Goal: Task Accomplishment & Management: Manage account settings

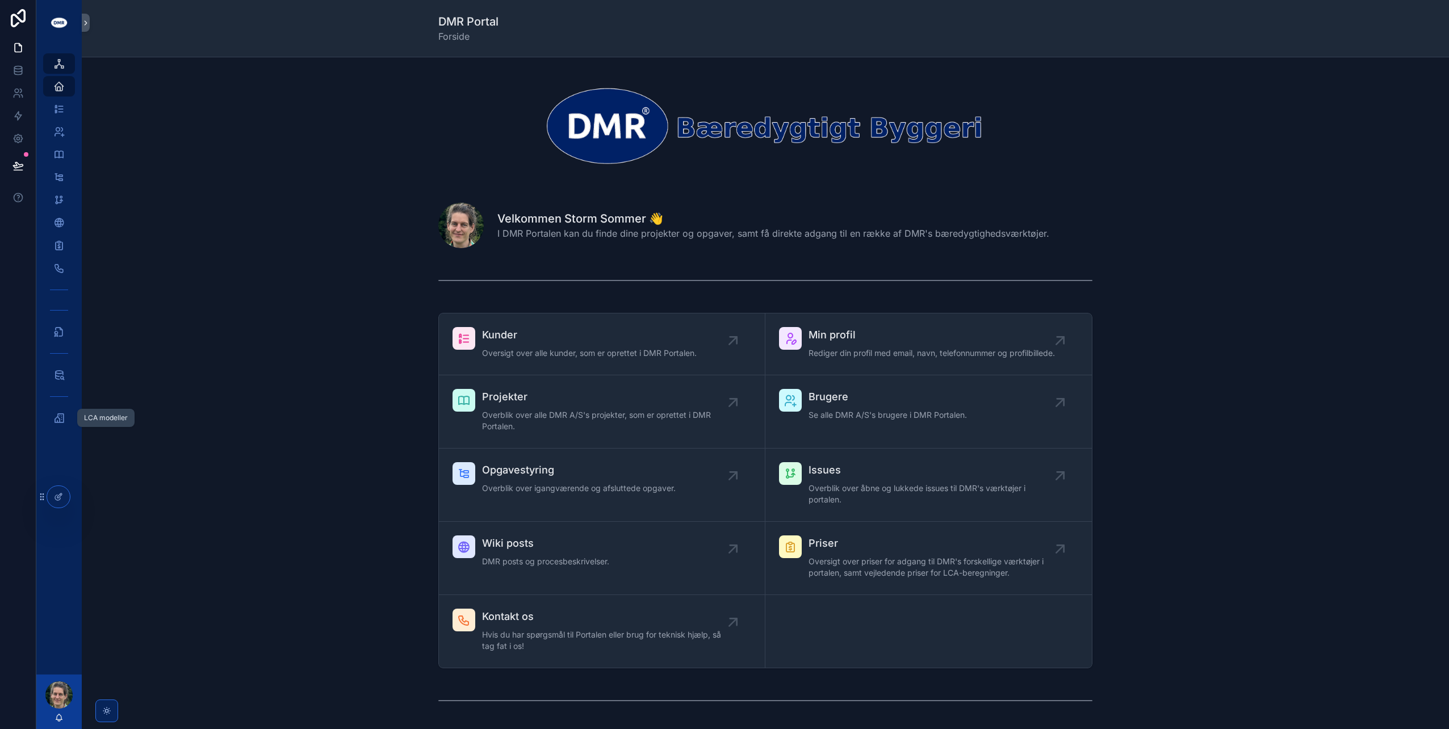
click at [60, 417] on icon "scrollable content" at bounding box center [58, 417] width 11 height 11
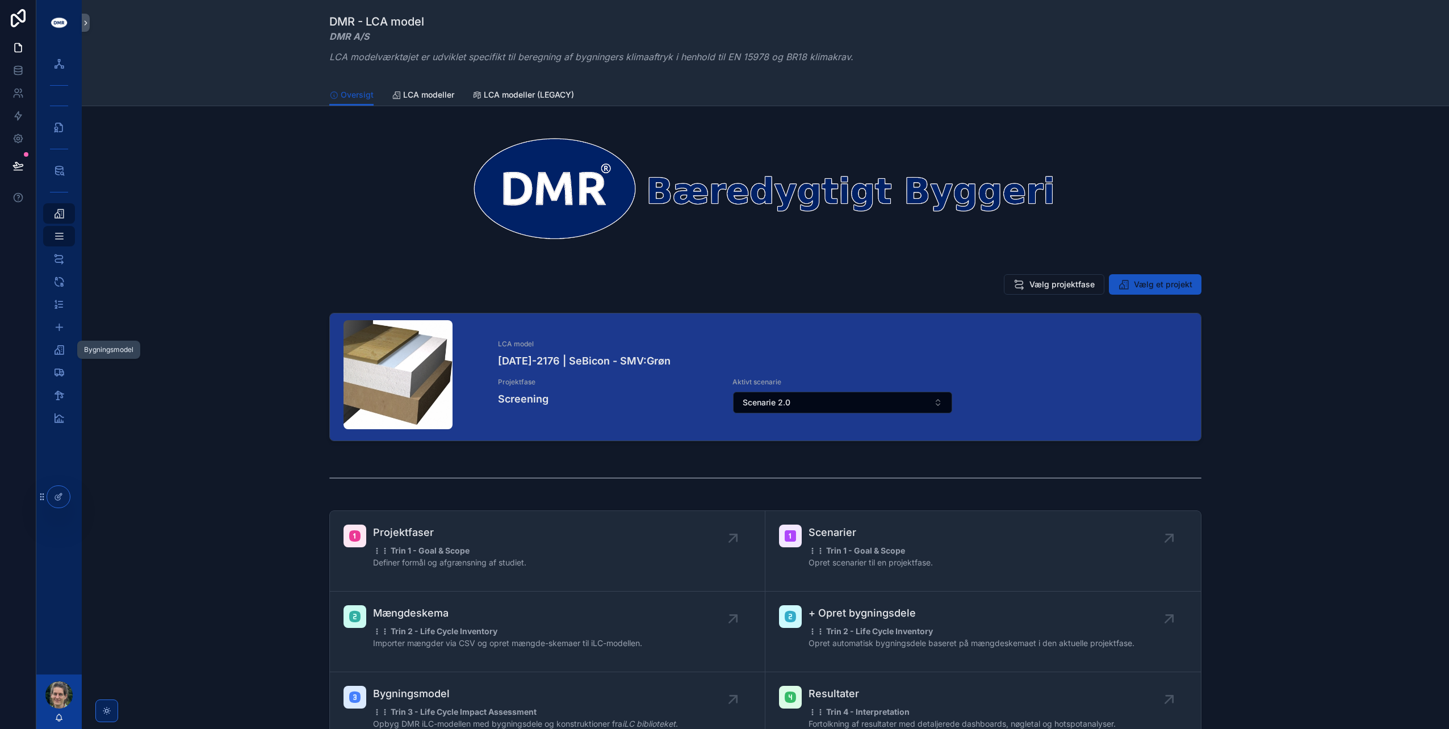
click at [61, 341] on div "Bygningsmodel 1" at bounding box center [59, 350] width 18 height 18
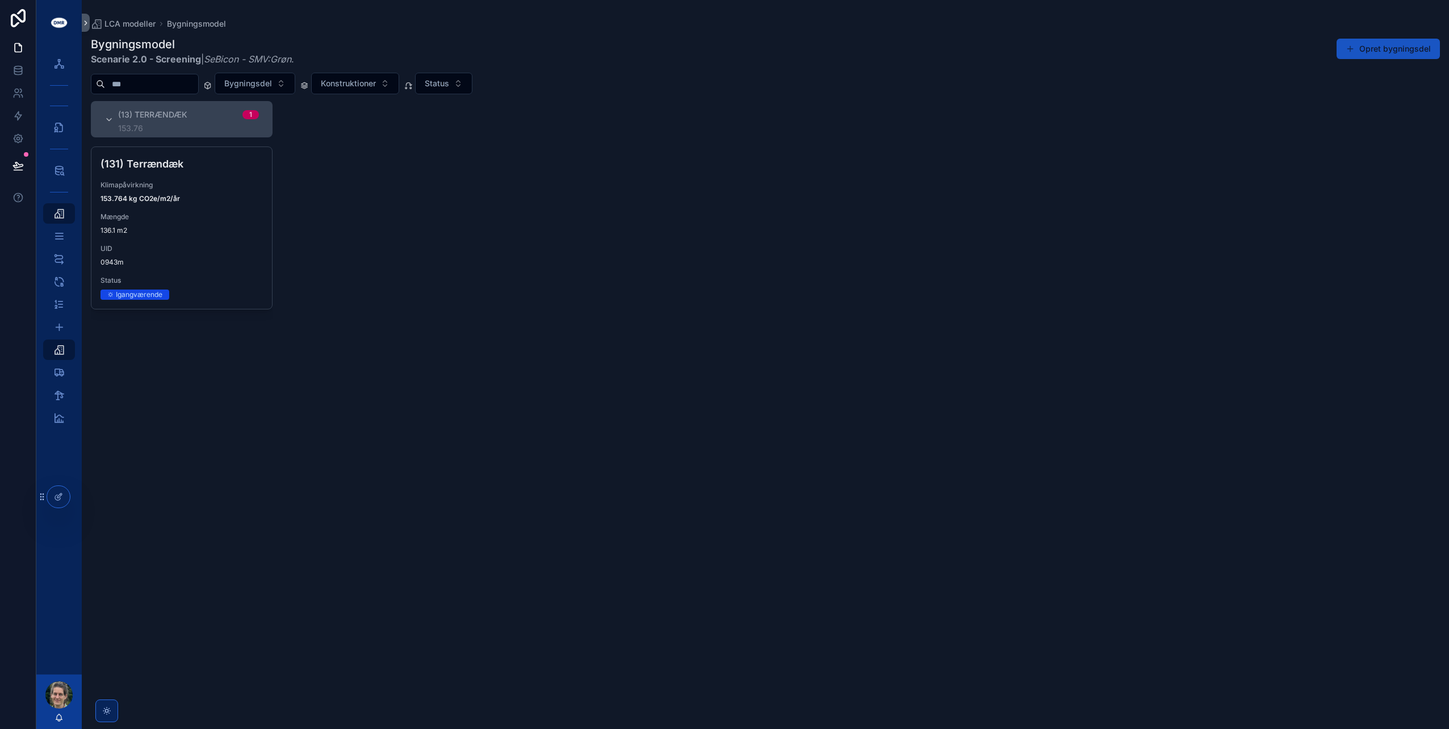
click at [191, 248] on span "UID" at bounding box center [181, 248] width 162 height 9
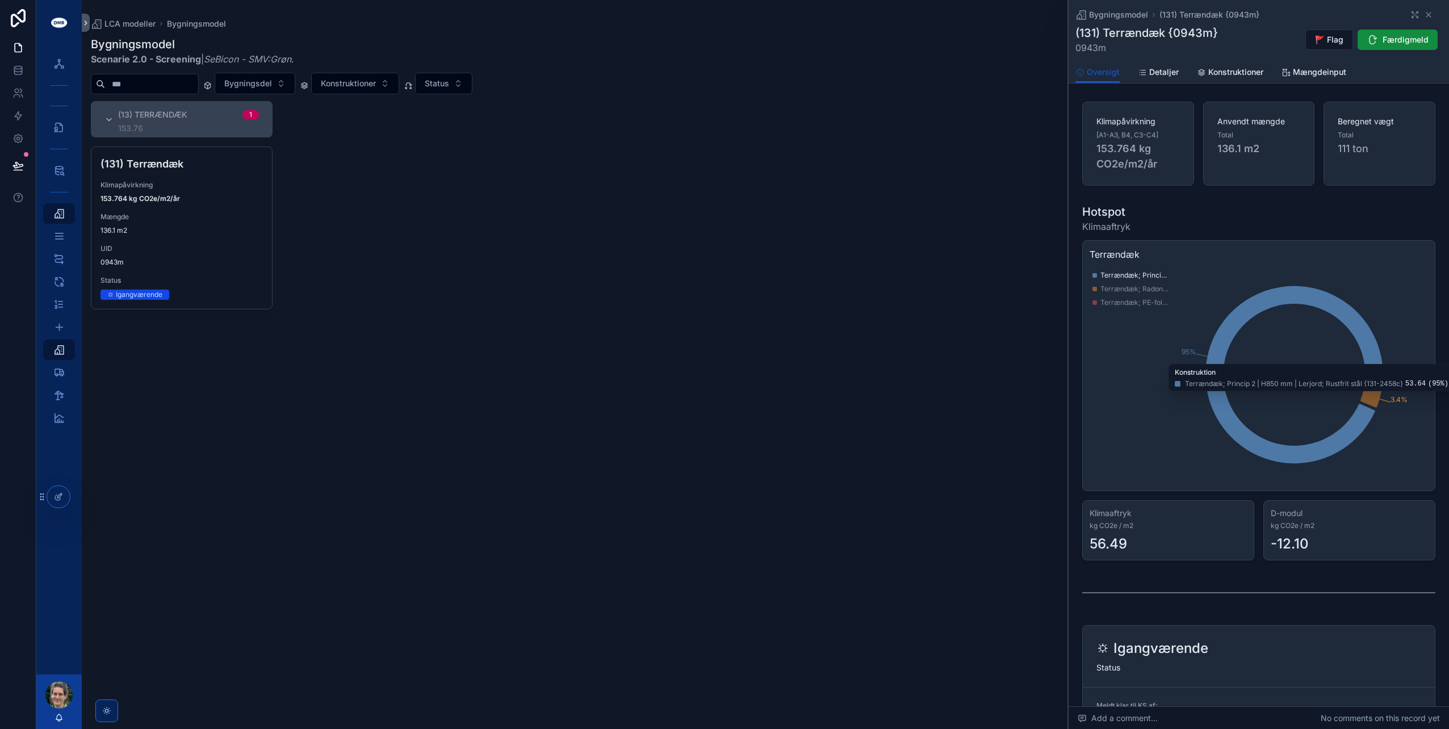
click at [1213, 69] on span "Konstruktioner" at bounding box center [1235, 71] width 55 height 11
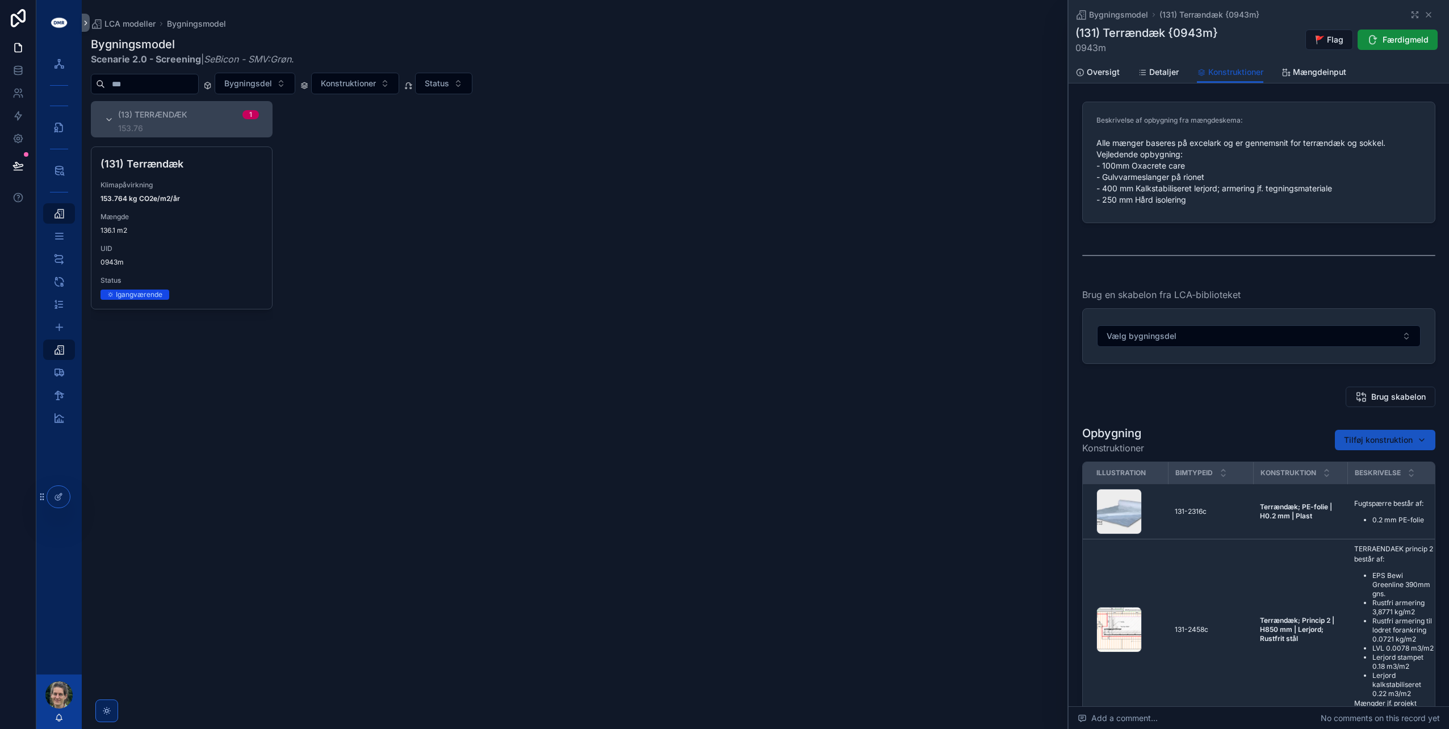
click at [888, 506] on div "(13) Terrændæk 1 153.76 (131) Terrændæk Klimapåvirkning 153.764 kg CO2e/m2/år M…" at bounding box center [765, 408] width 1367 height 614
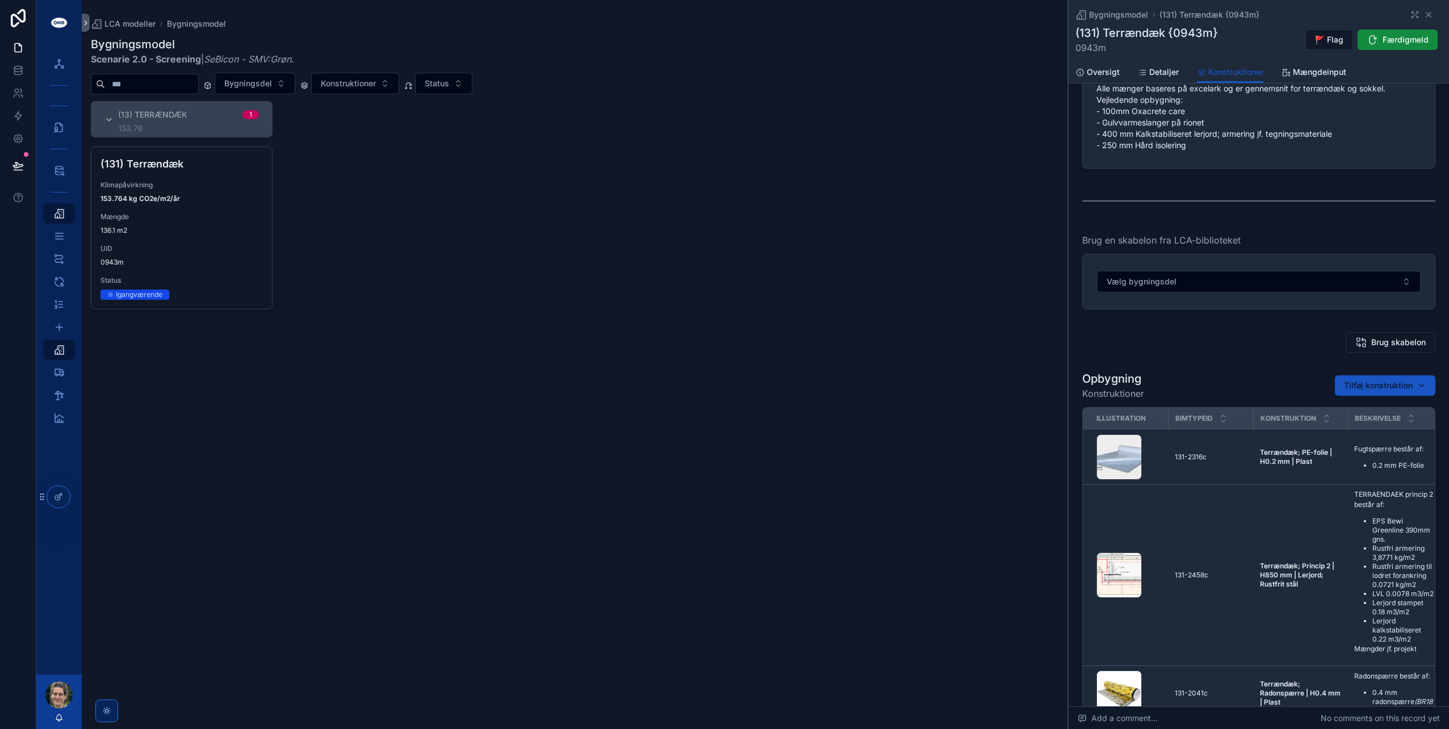
scroll to position [57, 0]
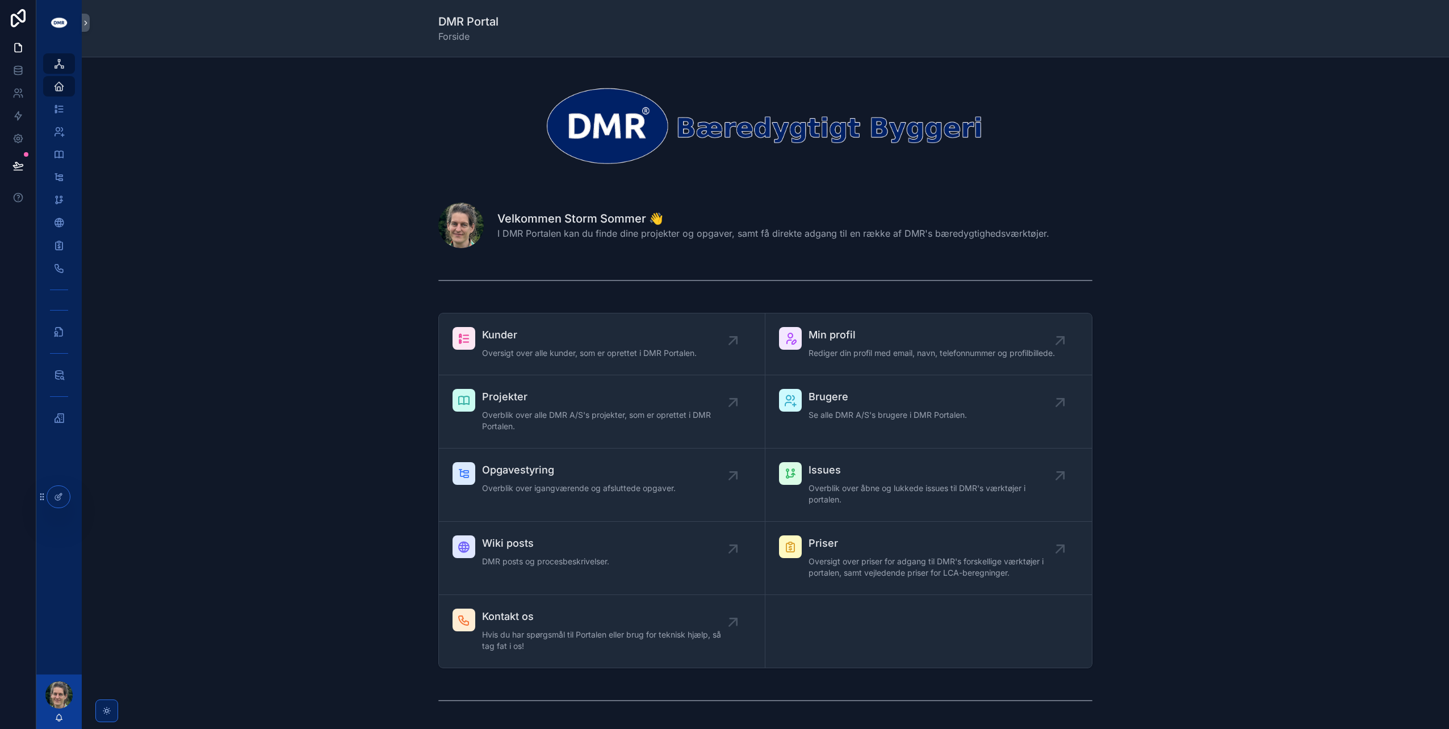
click at [1188, 474] on div "Kunder Oversigt over alle kunder, som er oprettet i DMR Portalen. Min profil Re…" at bounding box center [765, 490] width 1349 height 365
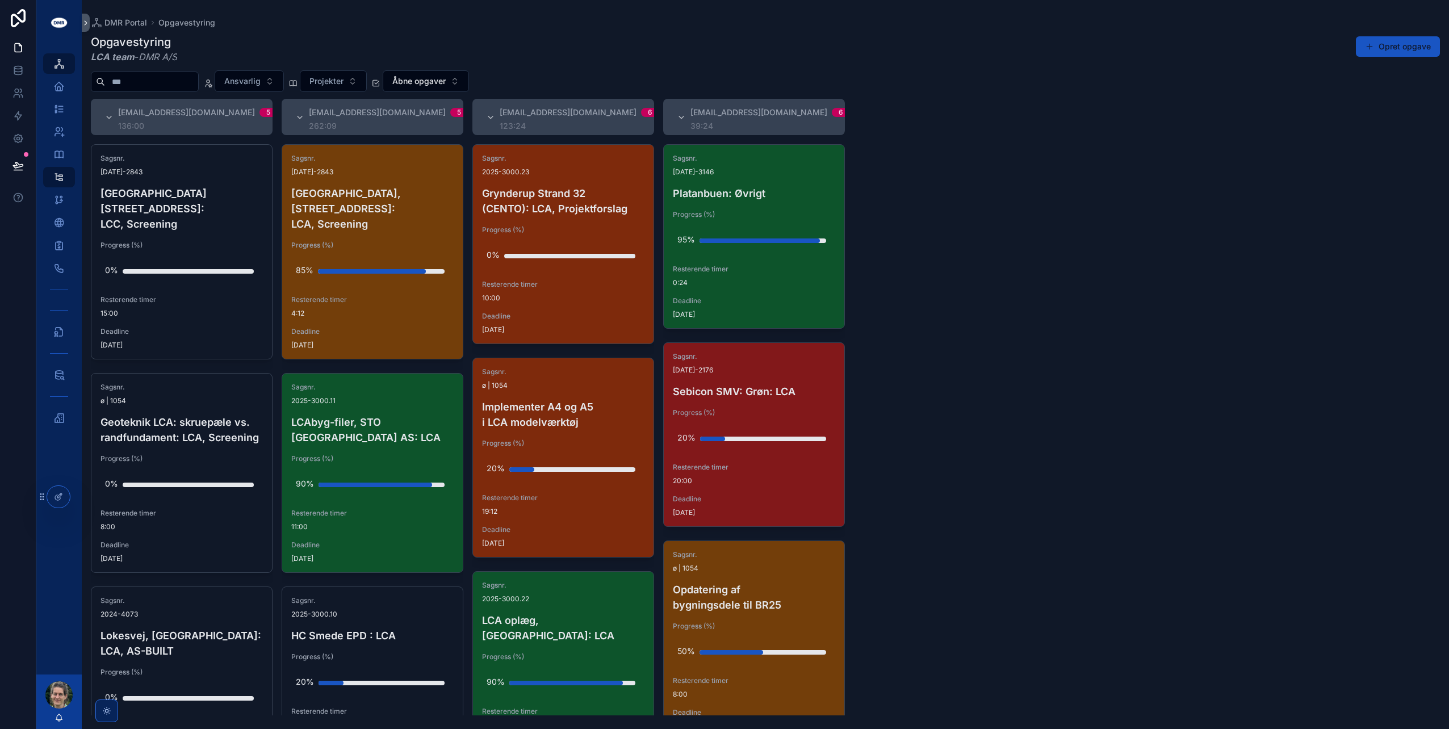
click at [756, 403] on div "Sagsnr. 2025-2176 Sebicon SMV: Grøn: LCA Progress (%) 20% Resterende timer 20:0…" at bounding box center [754, 434] width 181 height 183
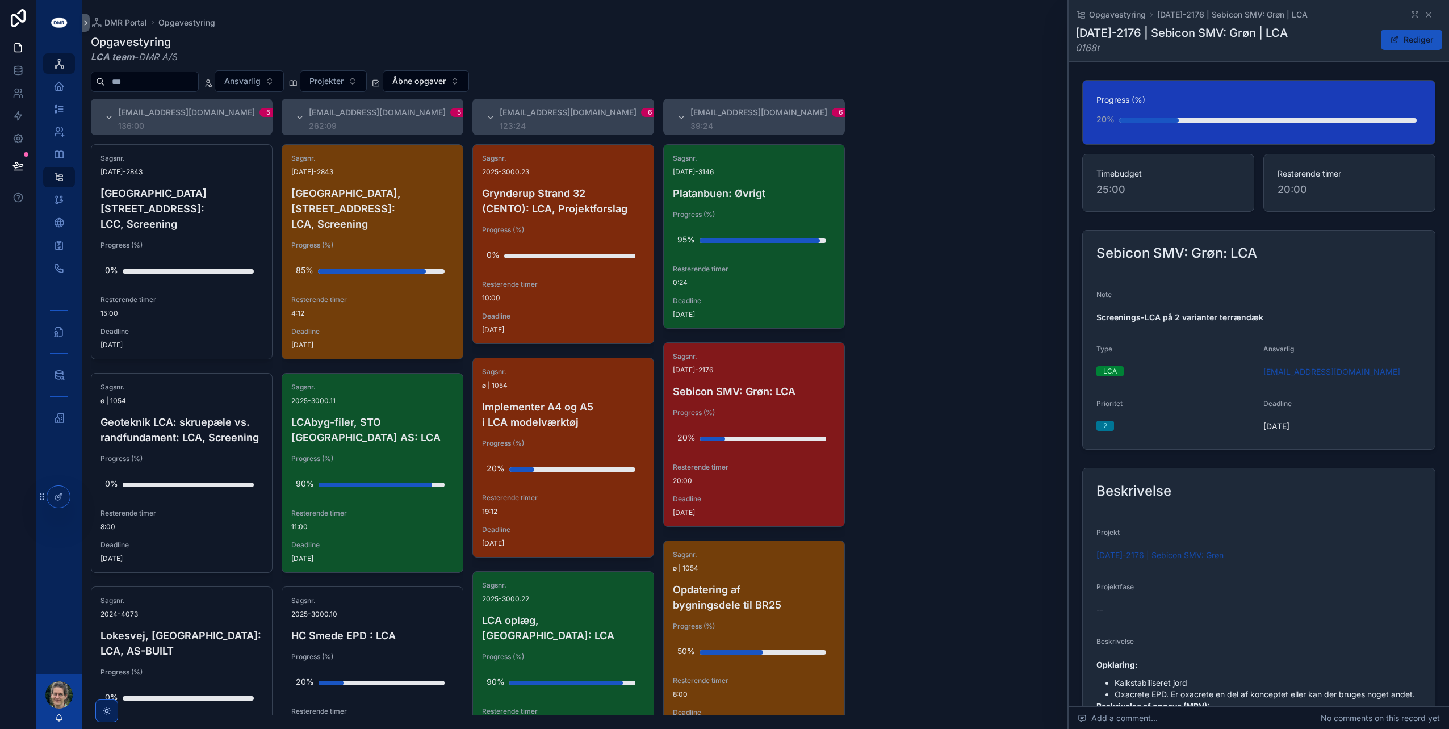
click at [1403, 41] on button "Rediger" at bounding box center [1411, 40] width 61 height 20
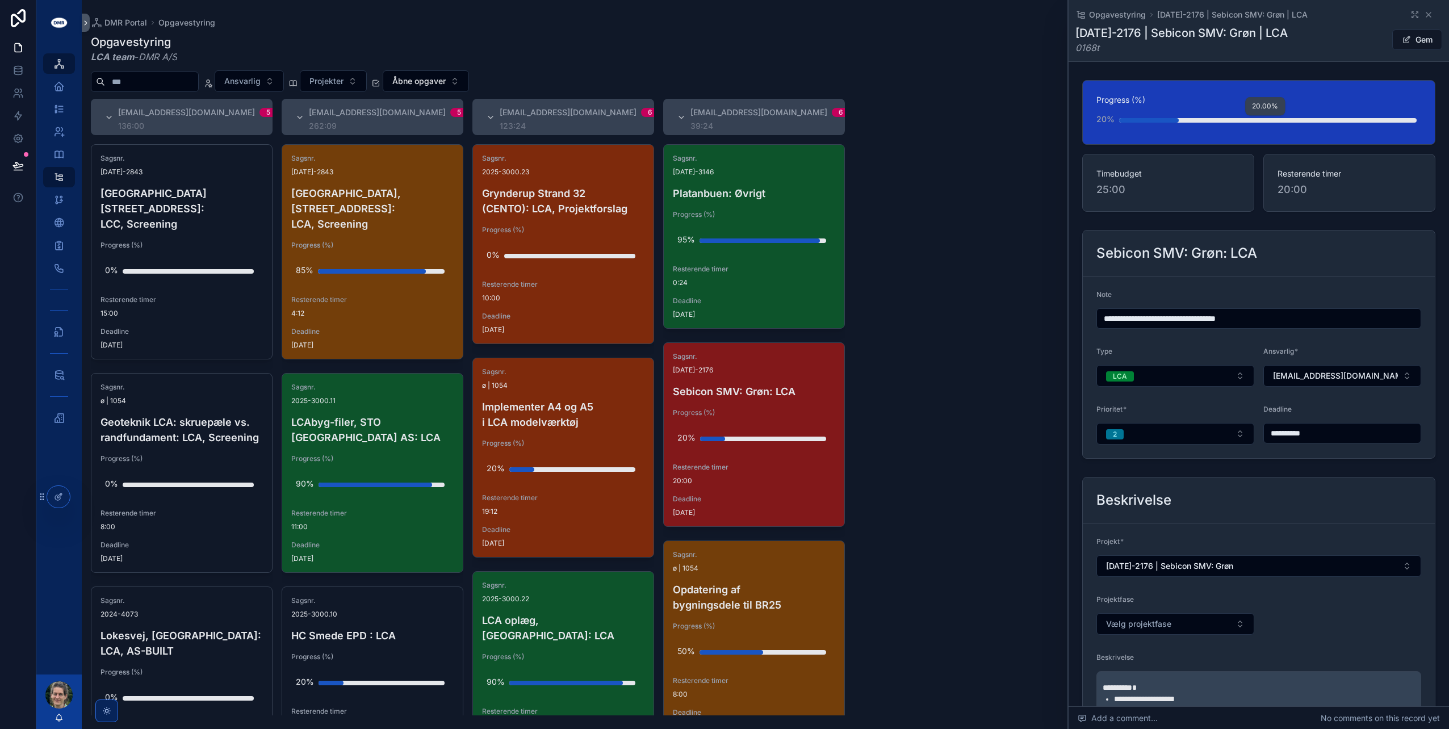
click at [1298, 120] on div "scrollable content" at bounding box center [1268, 120] width 298 height 5
click at [1107, 117] on div "20%" at bounding box center [1105, 119] width 18 height 23
click at [1103, 118] on div "20%" at bounding box center [1105, 119] width 18 height 23
click at [1421, 45] on button "Gem" at bounding box center [1417, 40] width 50 height 20
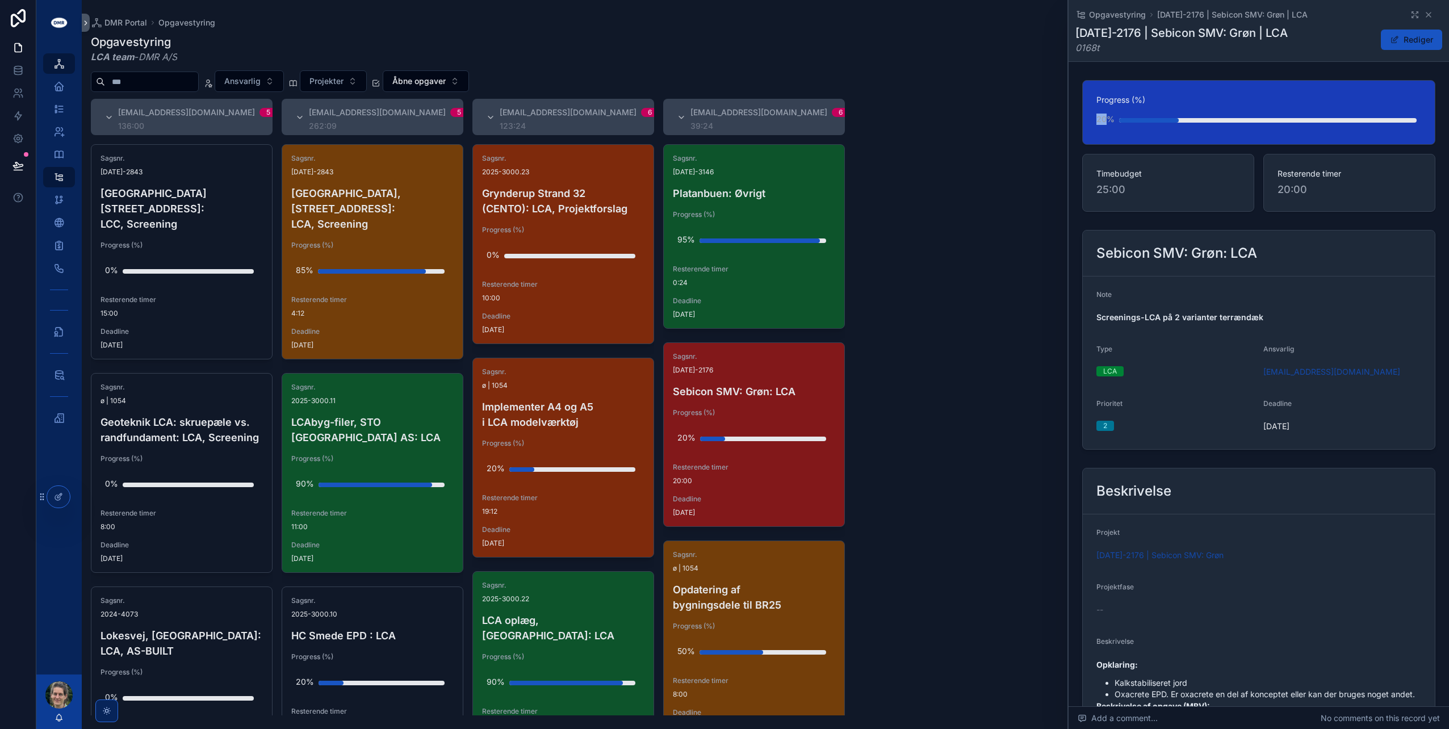
click at [708, 437] on div "scrollable content" at bounding box center [712, 439] width 25 height 5
click at [718, 440] on input "***" at bounding box center [733, 446] width 107 height 16
type input "***"
click at [819, 446] on icon "scrollable content" at bounding box center [816, 445] width 9 height 9
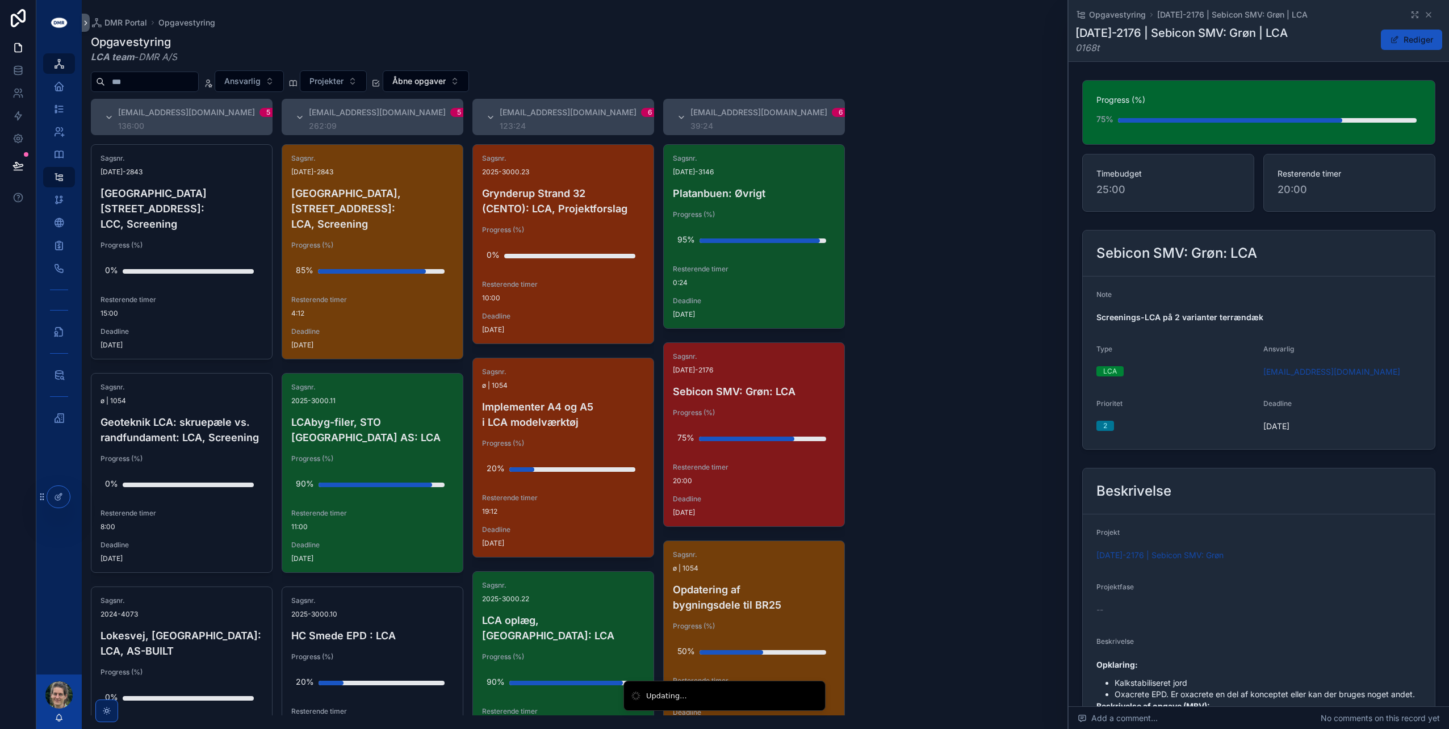
click at [682, 434] on div "75%" at bounding box center [685, 437] width 17 height 23
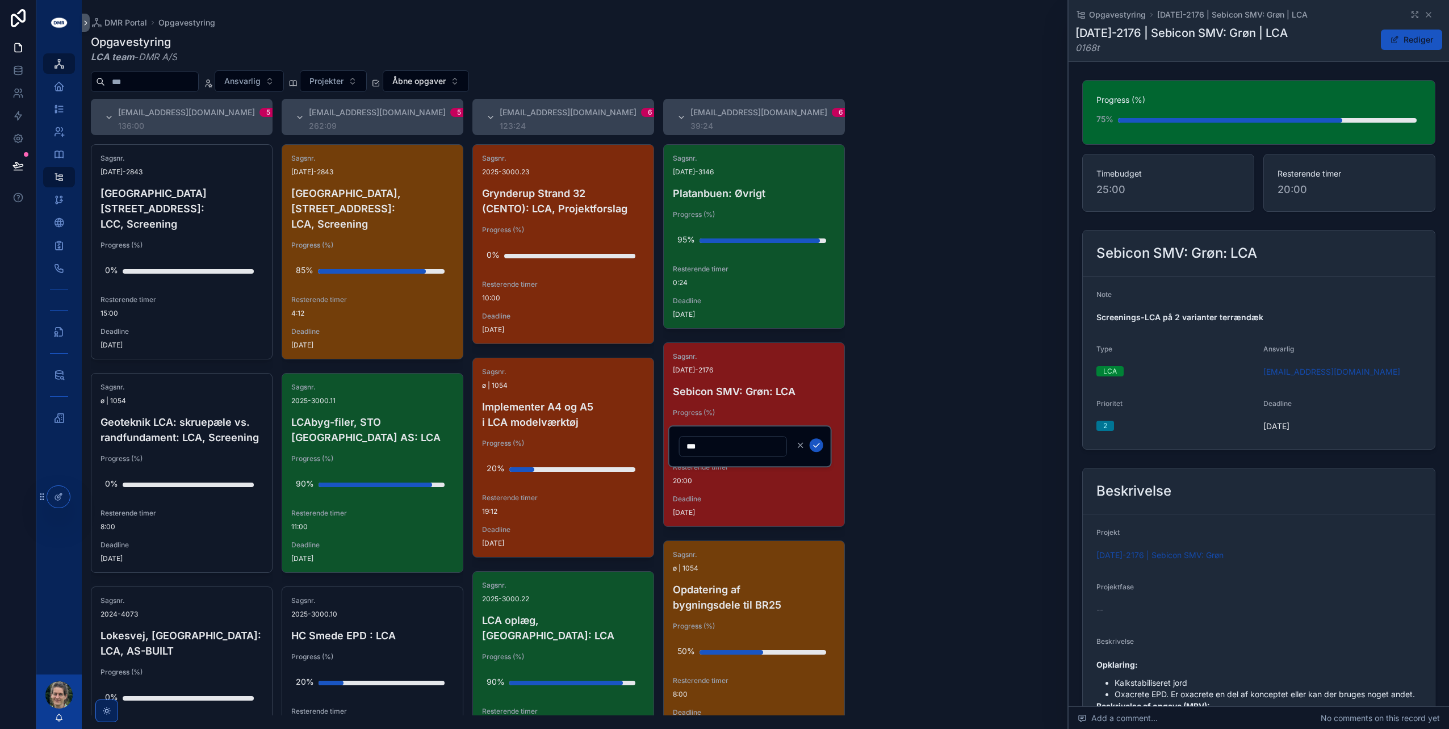
type input "***"
click at [916, 402] on div "#lca@dmr.dk 5 136:00 Sagsnr. 2024-2843 Sheraton Hotel, Roskildevej 547: LCC, Sc…" at bounding box center [765, 407] width 1367 height 617
click at [813, 441] on icon "scrollable content" at bounding box center [816, 445] width 9 height 9
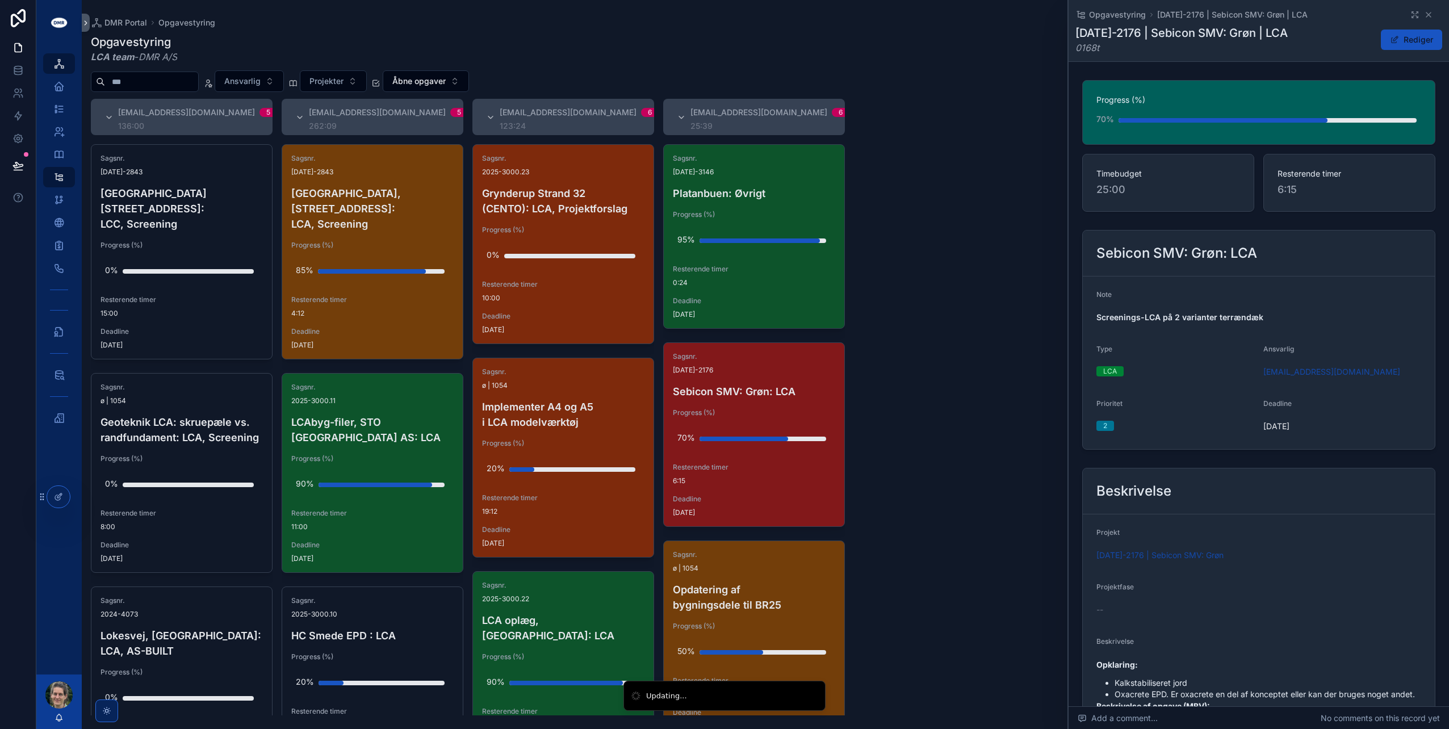
click at [896, 420] on div "#lca@dmr.dk 5 136:00 Sagsnr. 2024-2843 Sheraton Hotel, Roskildevej 547: LCC, Sc…" at bounding box center [765, 407] width 1367 height 617
